Goal: Transaction & Acquisition: Purchase product/service

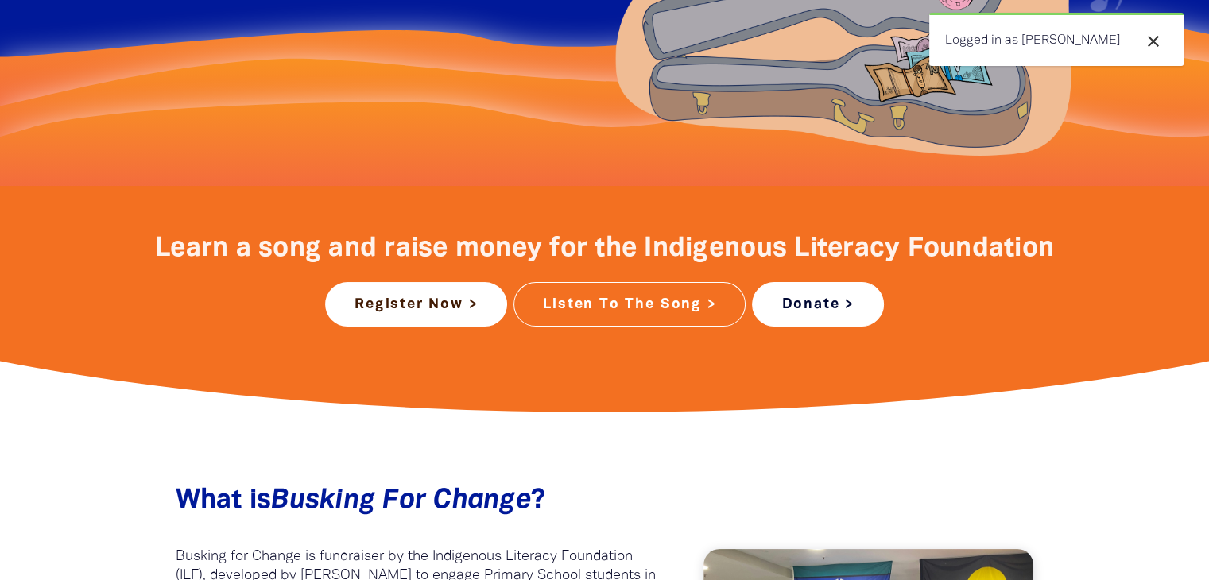
click at [818, 313] on link "Donate >" at bounding box center [817, 304] width 131 height 45
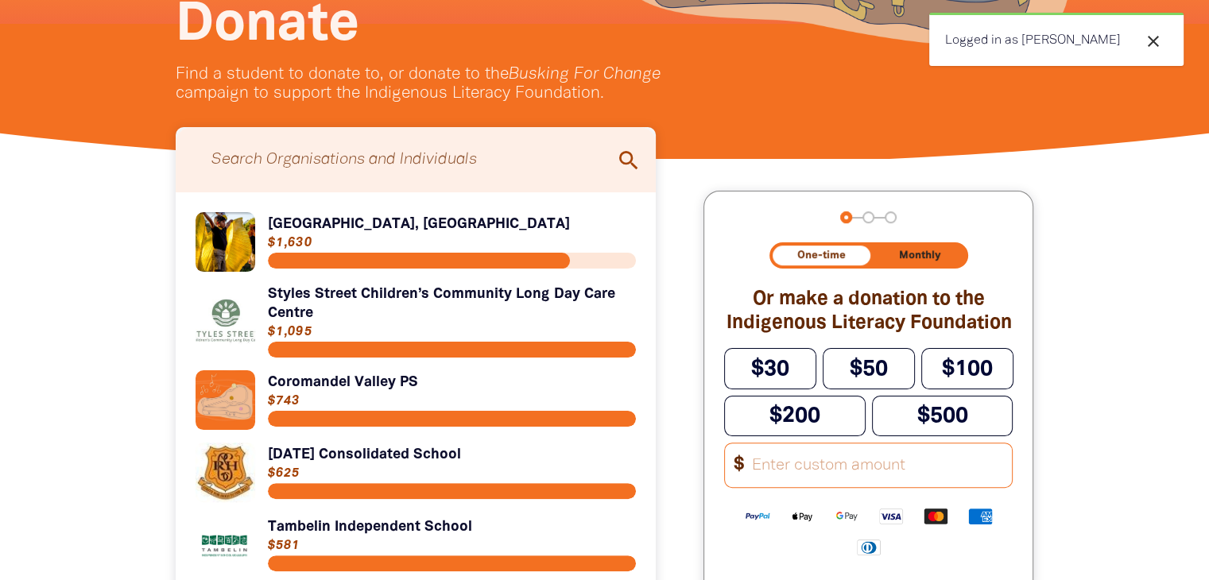
scroll to position [397, 0]
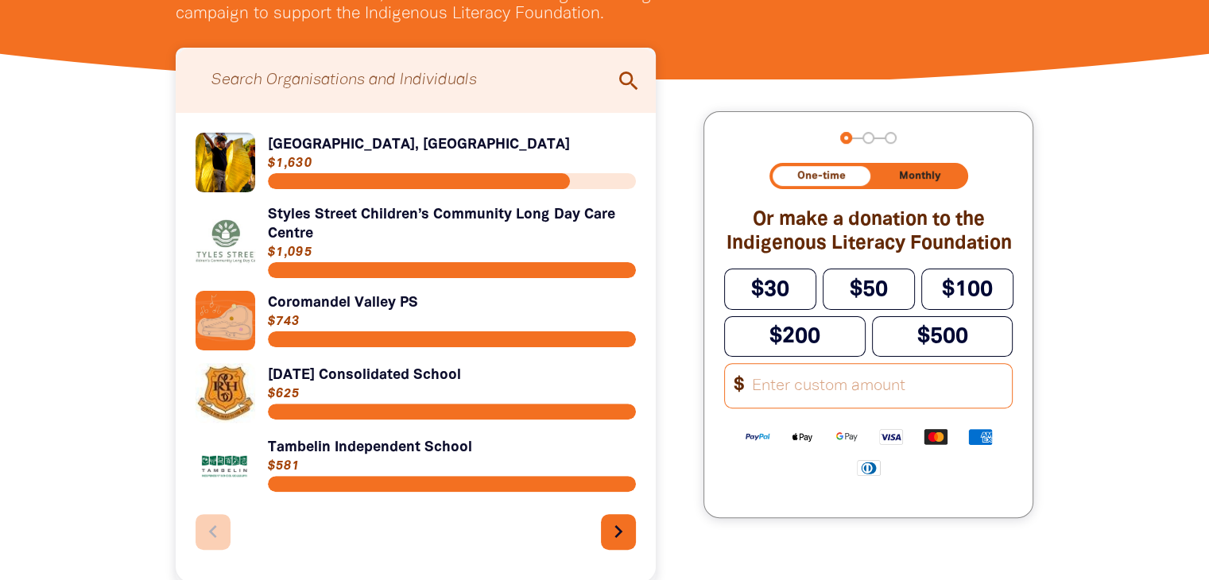
click at [785, 399] on input "Other Amount" at bounding box center [876, 386] width 271 height 44
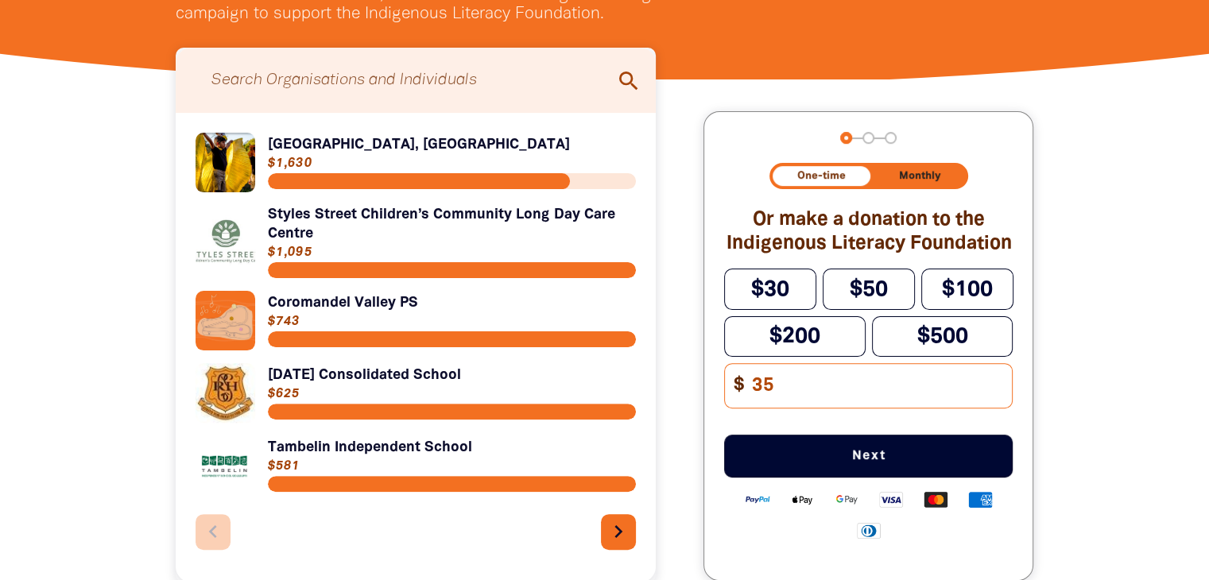
type input "35"
click at [881, 463] on span "Next" at bounding box center [868, 456] width 236 height 13
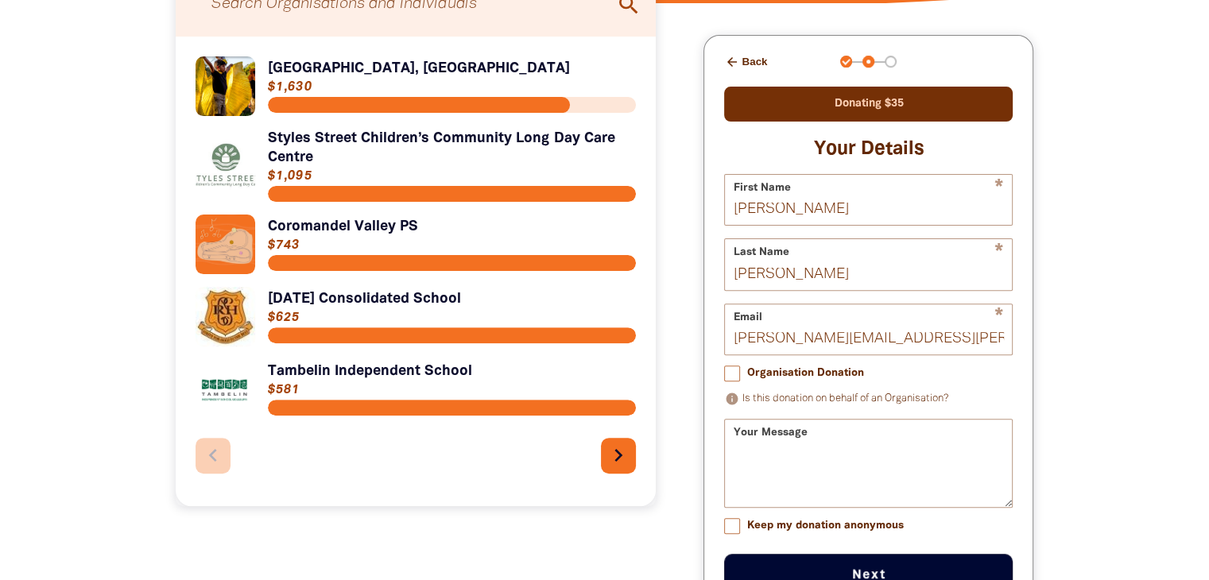
scroll to position [532, 0]
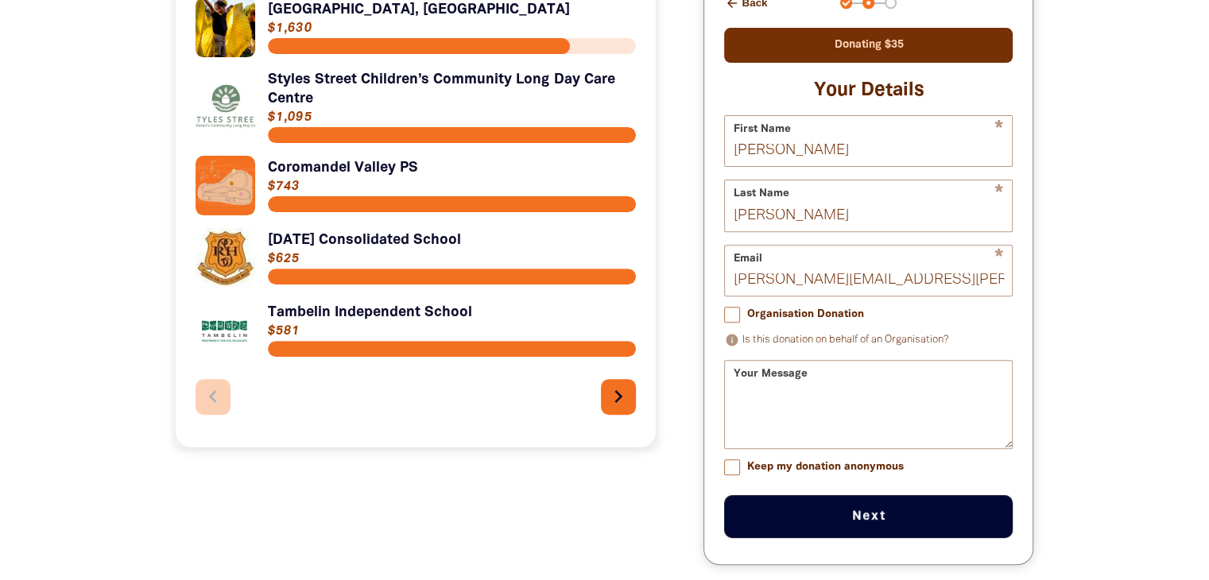
click at [803, 381] on div "Your Message" at bounding box center [868, 404] width 288 height 89
click at [778, 382] on div "Your Message" at bounding box center [868, 404] width 288 height 89
click at [729, 385] on div "Your Message" at bounding box center [868, 404] width 288 height 89
click at [735, 322] on input "Organisation Donation" at bounding box center [732, 315] width 16 height 16
checkbox input "true"
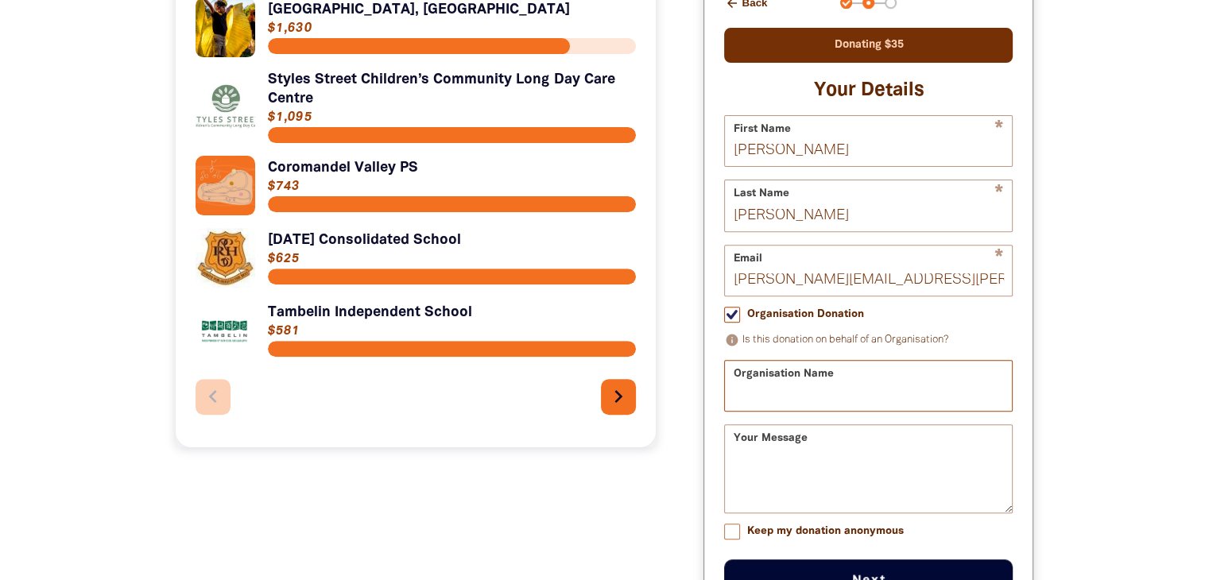
click at [804, 403] on input "Organisation Name" at bounding box center [868, 386] width 287 height 50
click at [811, 403] on input "Organisation Name" at bounding box center [868, 386] width 287 height 50
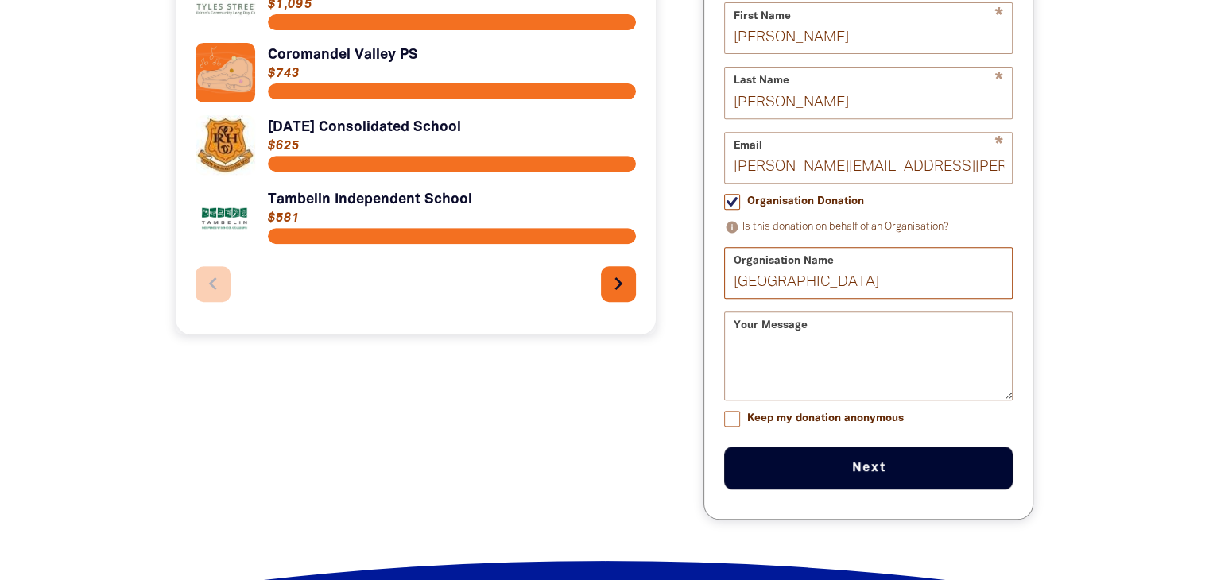
scroll to position [612, 0]
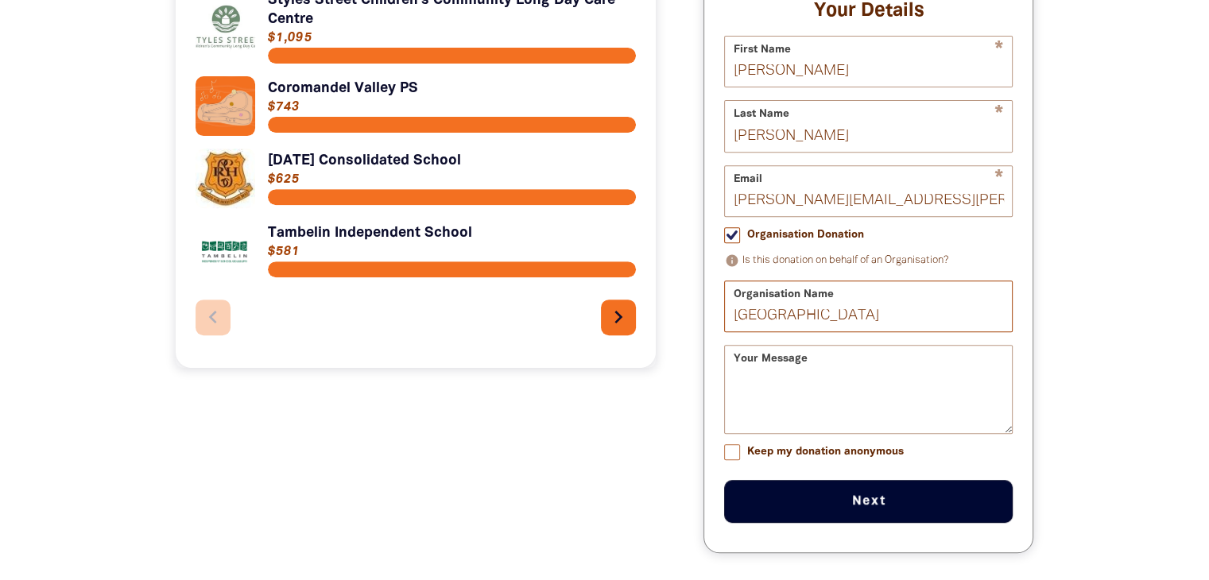
type input "[GEOGRAPHIC_DATA]"
click at [747, 395] on textarea "Your Message" at bounding box center [868, 404] width 287 height 60
type textarea "R"
click at [817, 392] on textarea "Red Group parents" at bounding box center [868, 404] width 287 height 60
click at [885, 389] on textarea "Red Group Parents" at bounding box center [868, 404] width 287 height 60
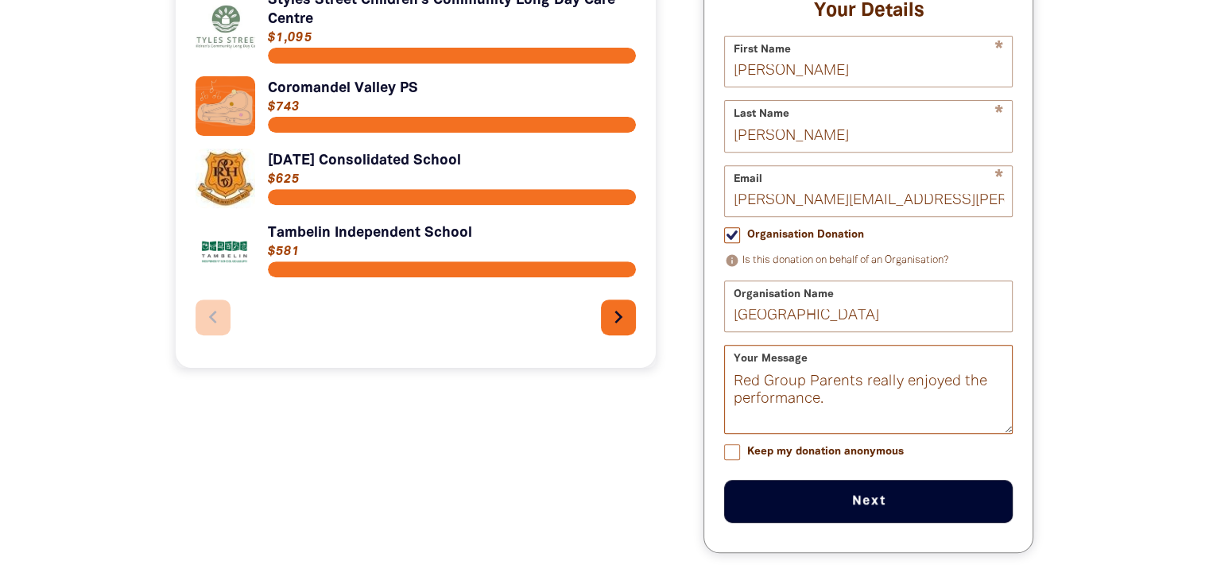
type textarea "Red Group Parents really enjoyed the performance."
click at [881, 509] on button "Next chevron_right" at bounding box center [868, 501] width 288 height 43
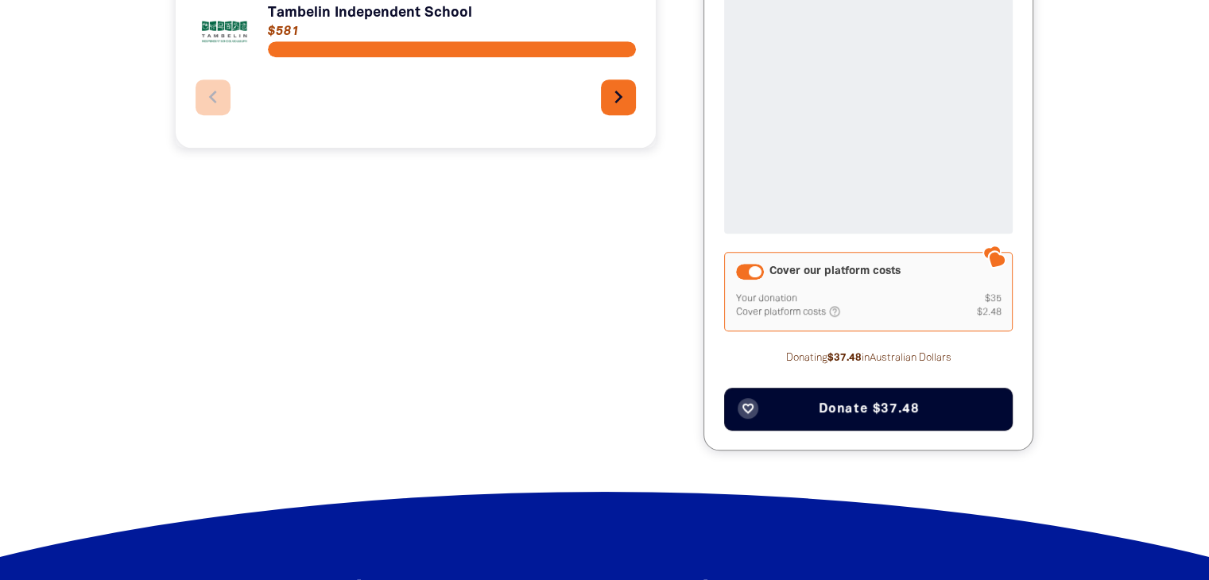
scroll to position [888, 0]
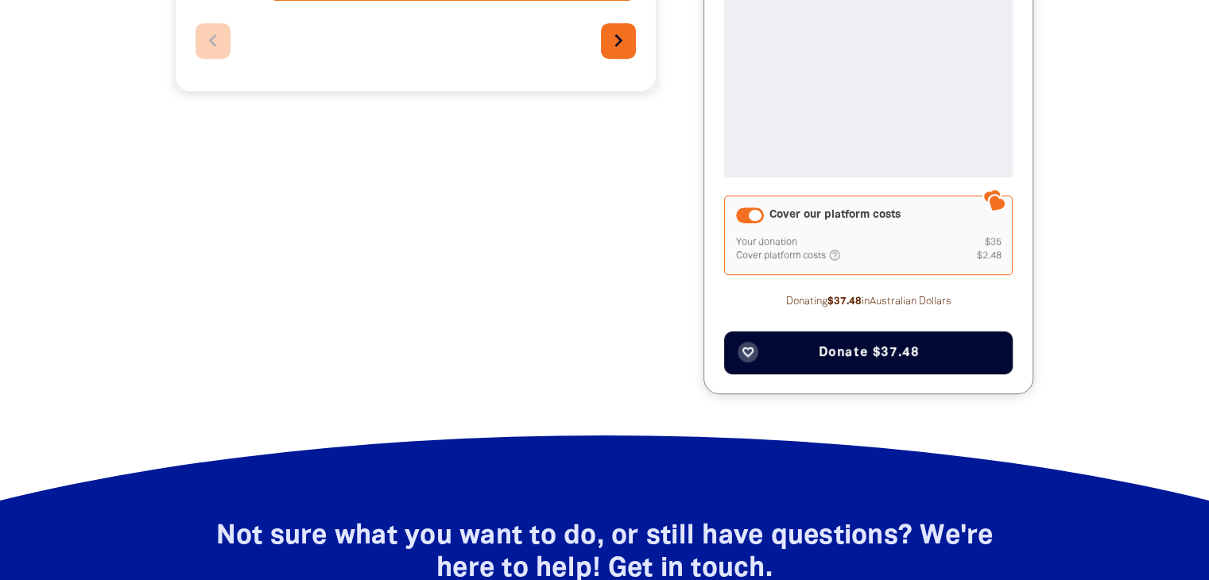
click at [878, 351] on span "Donate $37.48" at bounding box center [869, 352] width 101 height 13
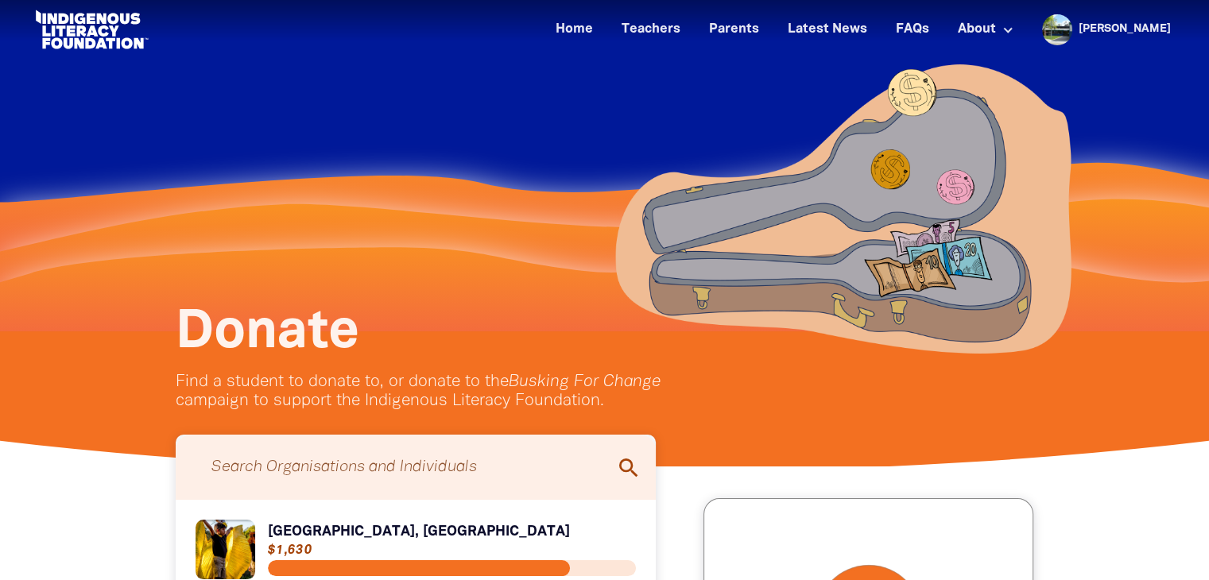
scroll to position [0, 0]
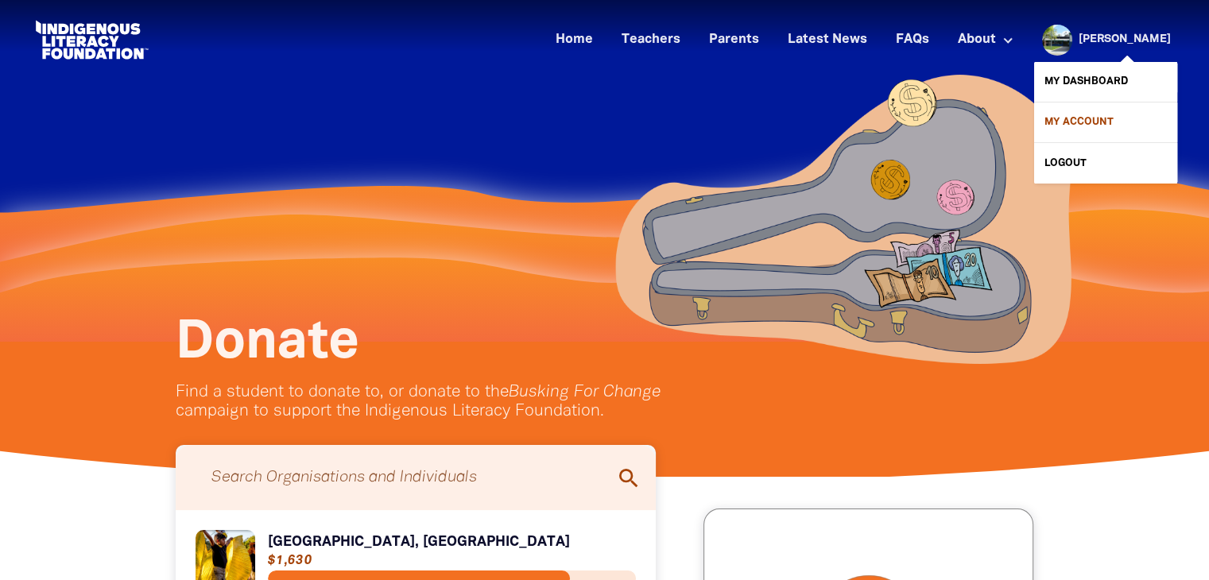
click at [1117, 118] on link "My Account" at bounding box center [1105, 123] width 143 height 40
select select "teacher"
select select "AU"
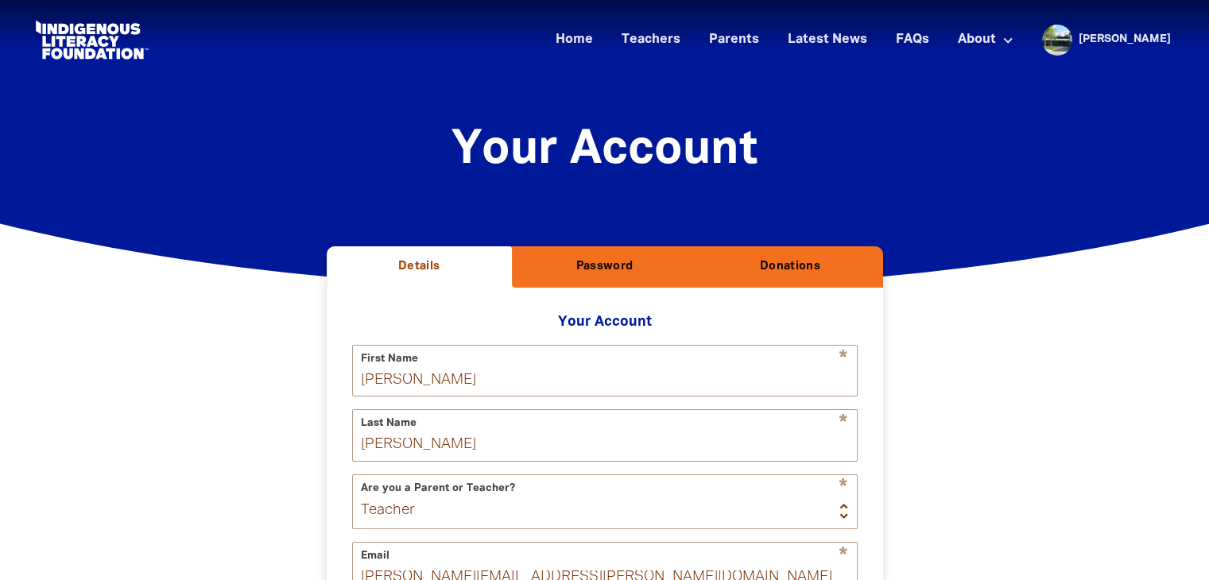
click at [792, 268] on h2 "Donations" at bounding box center [790, 267] width 160 height 16
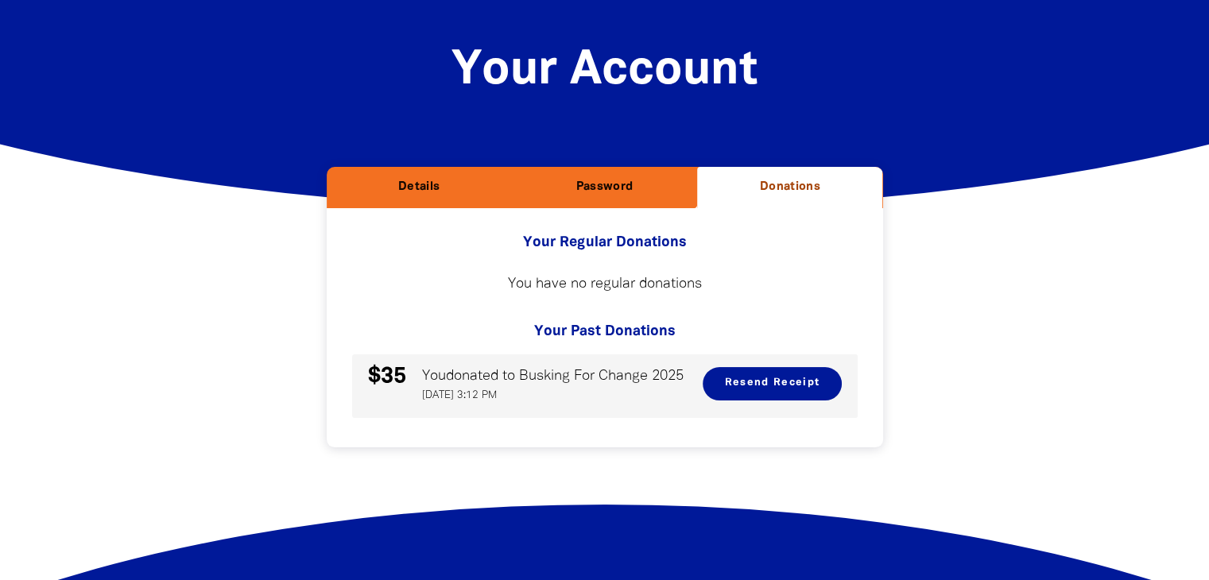
scroll to position [287, 0]
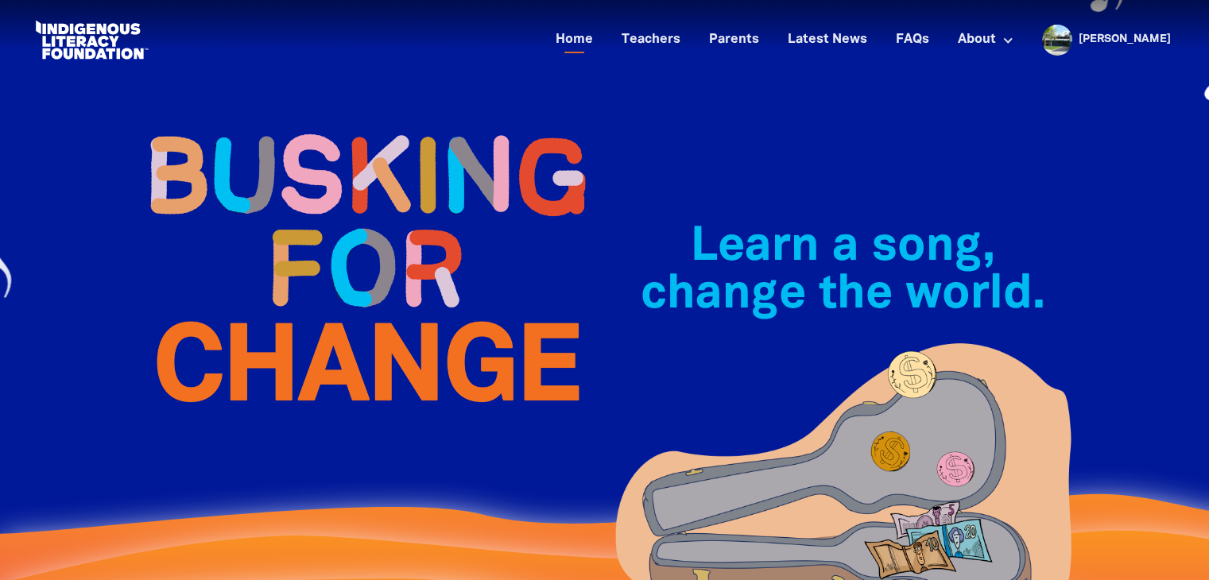
click at [79, 42] on link at bounding box center [91, 40] width 119 height 48
